Goal: Information Seeking & Learning: Find specific fact

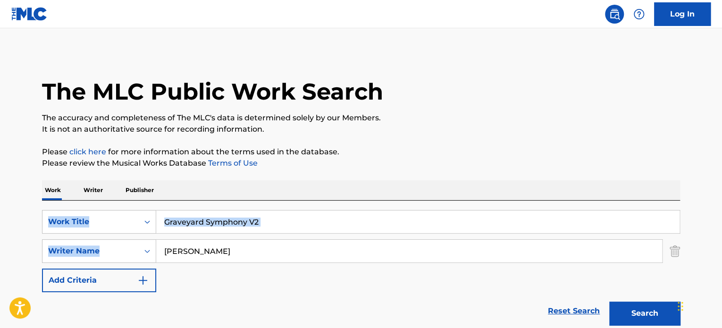
drag, startPoint x: 227, startPoint y: 237, endPoint x: -70, endPoint y: 217, distance: 298.0
click at [0, 217] on html "Accessibility Screen-Reader Guide, Feedback, and Issue Reporting | New window C…" at bounding box center [361, 164] width 722 height 328
click at [243, 255] on input "[PERSON_NAME]" at bounding box center [409, 251] width 506 height 23
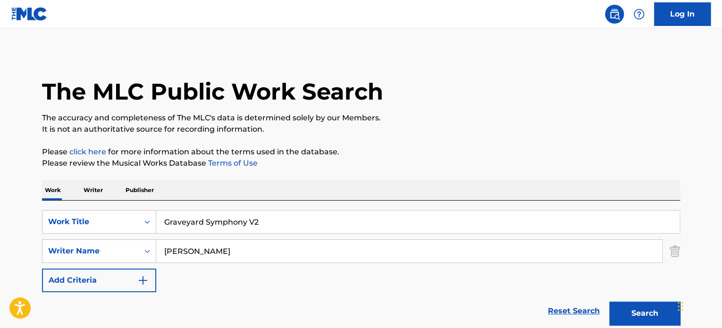
paste input "Drasnin"
type input "Drasnin"
click at [260, 230] on input "Graveyard Symphony V2" at bounding box center [417, 221] width 523 height 23
click at [260, 226] on input "Graveyard Symphony V2" at bounding box center [417, 221] width 523 height 23
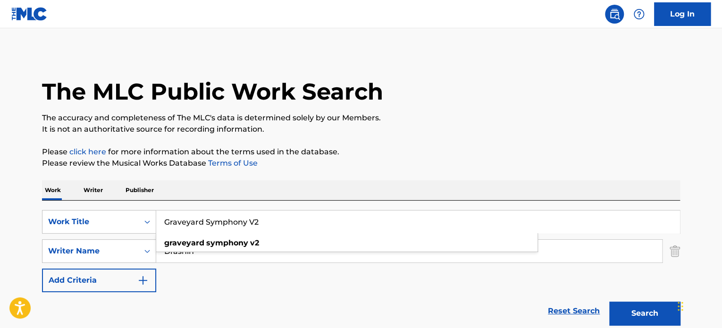
click at [260, 226] on input "Graveyard Symphony V2" at bounding box center [417, 221] width 523 height 23
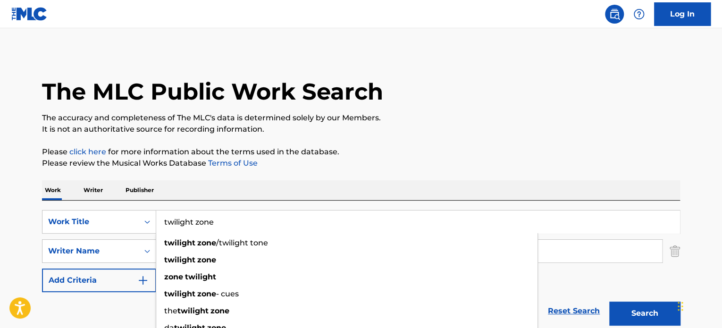
type input "twilight zone"
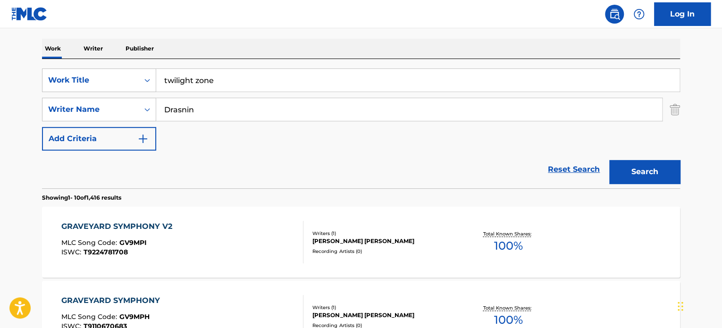
click at [660, 168] on button "Search" at bounding box center [644, 172] width 71 height 24
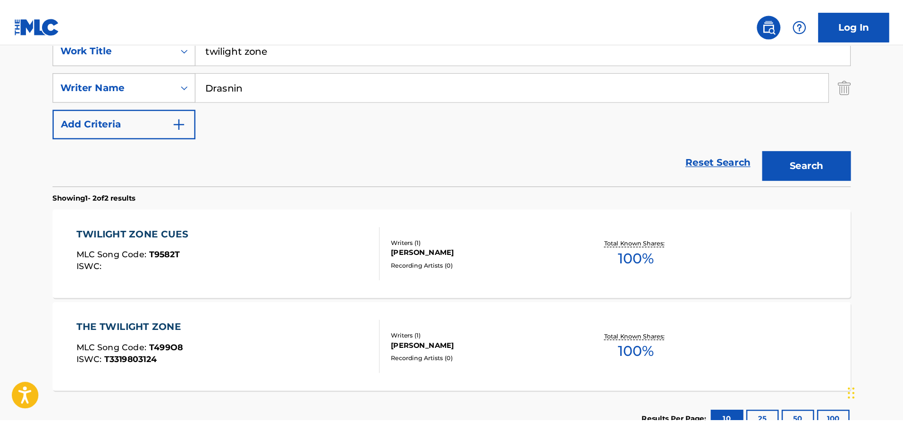
scroll to position [158, 0]
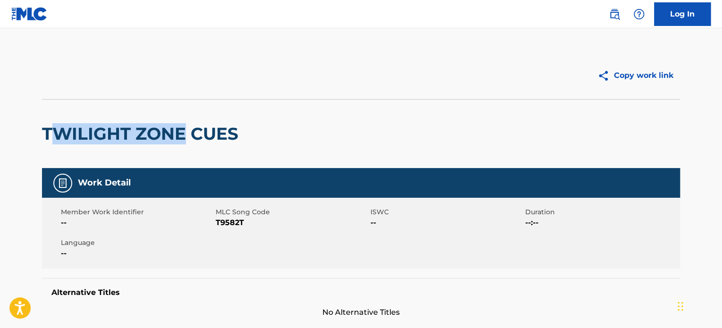
drag, startPoint x: 186, startPoint y: 130, endPoint x: 55, endPoint y: 130, distance: 131.6
click at [56, 130] on h2 "TWILIGHT ZONE CUES" at bounding box center [142, 133] width 201 height 21
click at [48, 132] on h2 "TWILIGHT ZONE CUES" at bounding box center [142, 133] width 201 height 21
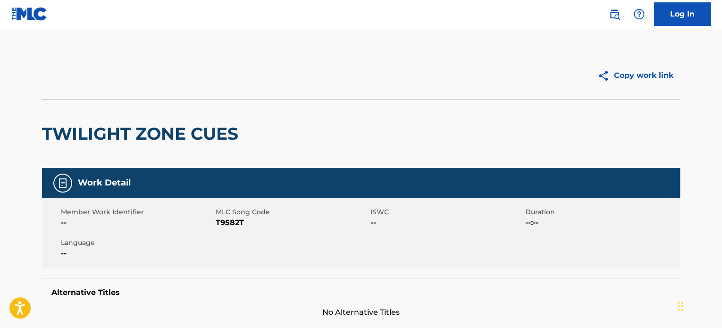
click at [43, 132] on h2 "TWILIGHT ZONE CUES" at bounding box center [142, 133] width 201 height 21
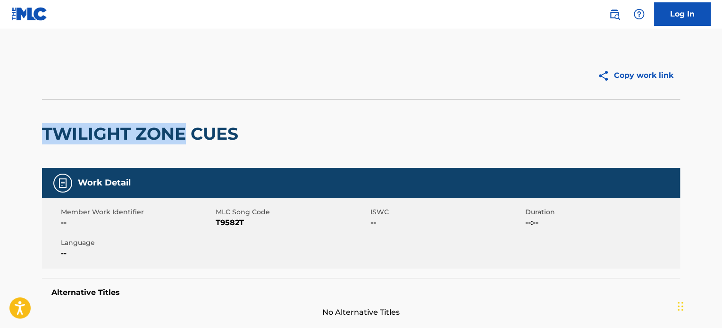
drag, startPoint x: 43, startPoint y: 132, endPoint x: 160, endPoint y: 139, distance: 117.2
click at [160, 139] on h2 "TWILIGHT ZONE CUES" at bounding box center [142, 133] width 201 height 21
copy h2 "TWILIGHT ZONE"
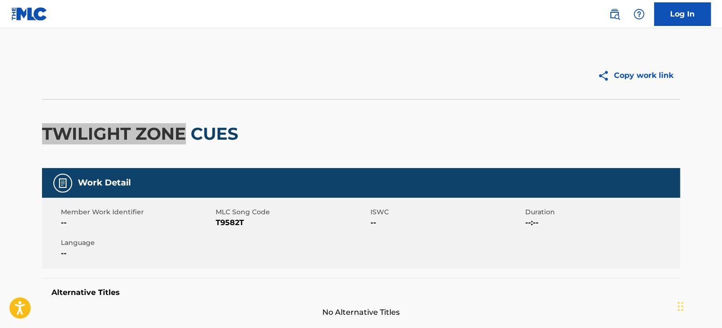
scroll to position [236, 0]
